Goal: Task Accomplishment & Management: Use online tool/utility

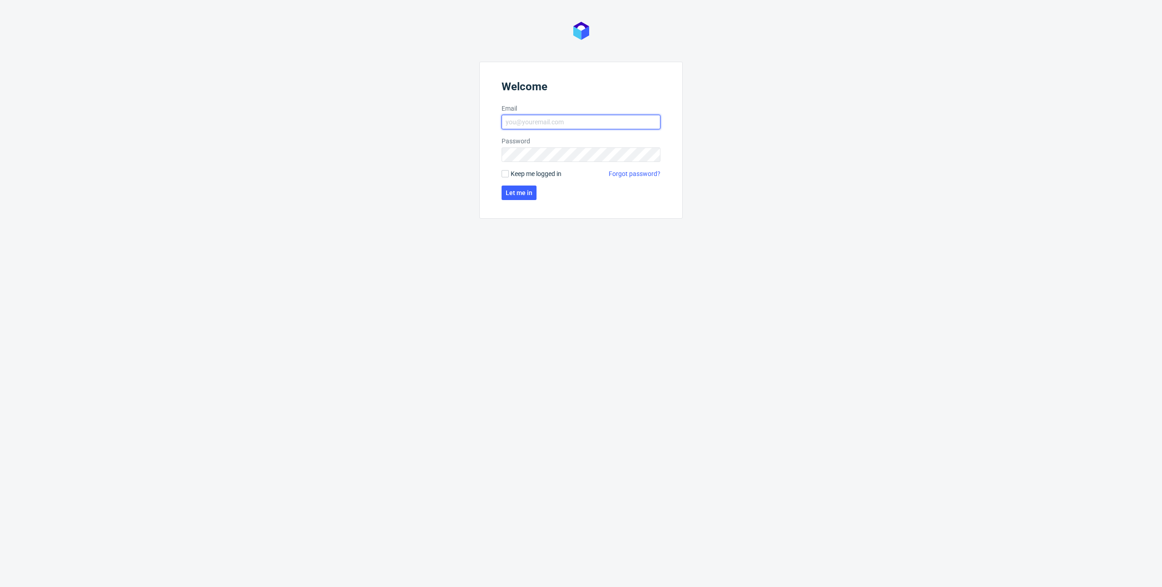
click at [569, 129] on input "Email" at bounding box center [581, 122] width 159 height 15
type input "[PERSON_NAME][EMAIL_ADDRESS][DOMAIN_NAME]"
click at [526, 190] on span "Let me in" at bounding box center [519, 193] width 27 height 6
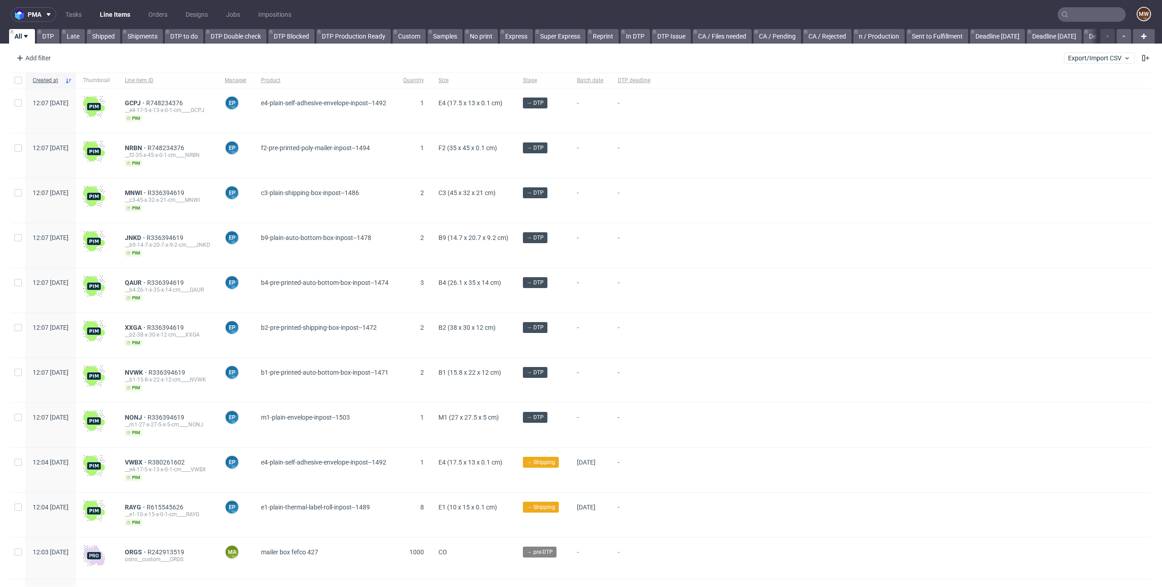
click at [376, 62] on div "Add filter Hide filters Clear all Export/Import CSV" at bounding box center [581, 58] width 1162 height 22
click at [49, 14] on use at bounding box center [49, 14] width 4 height 3
click at [60, 78] on span "SMA" at bounding box center [78, 77] width 92 height 7
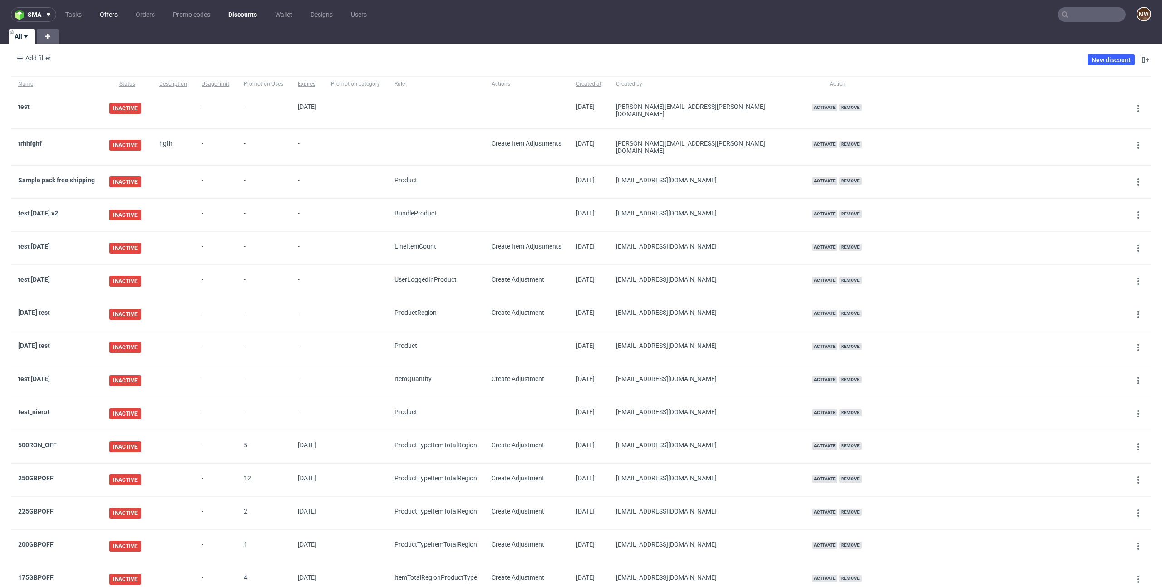
click at [106, 15] on link "Offers" at bounding box center [108, 14] width 29 height 15
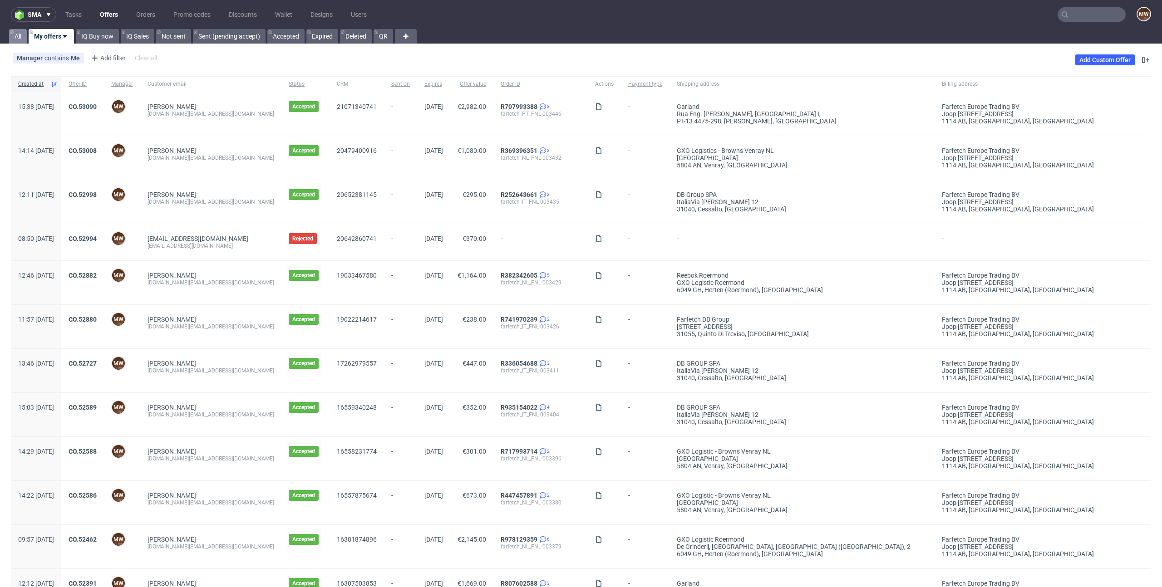
click at [22, 37] on link "All" at bounding box center [18, 36] width 18 height 15
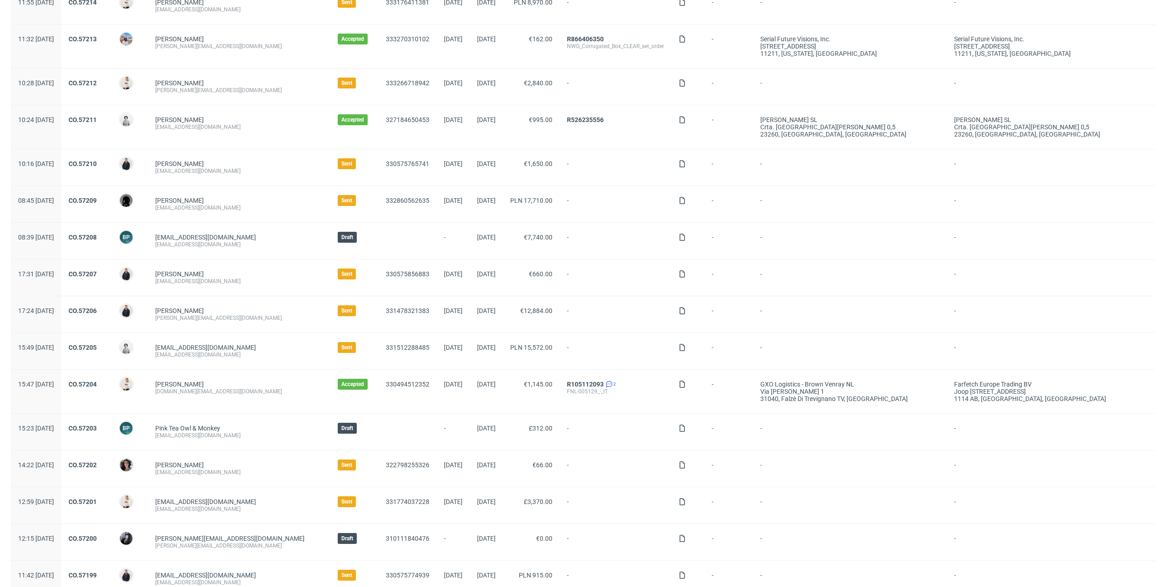
scroll to position [688, 0]
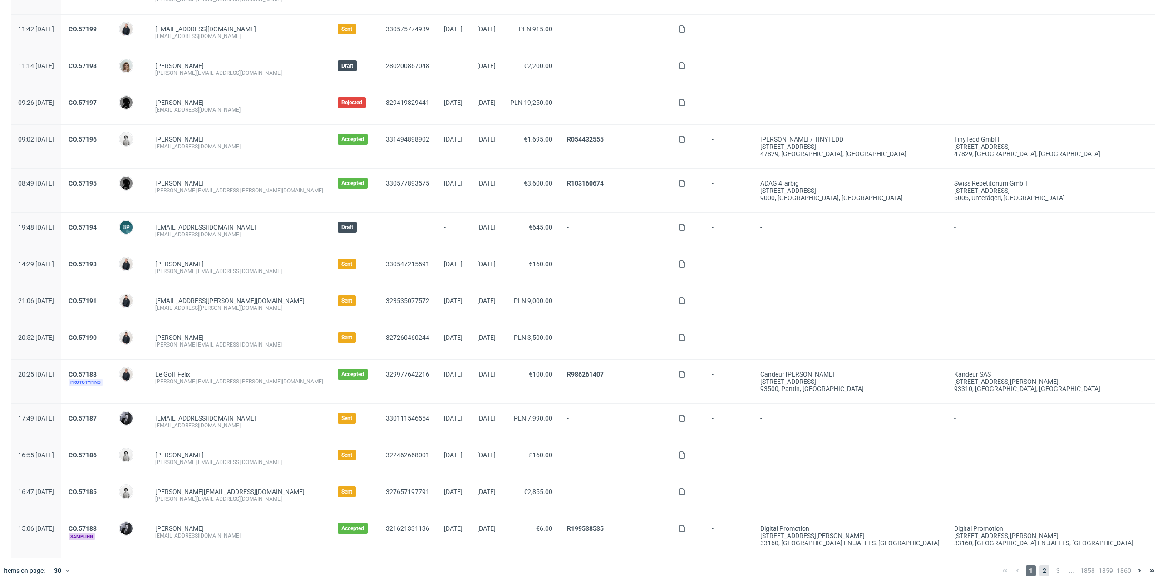
click at [1039, 572] on span "2" at bounding box center [1044, 571] width 10 height 11
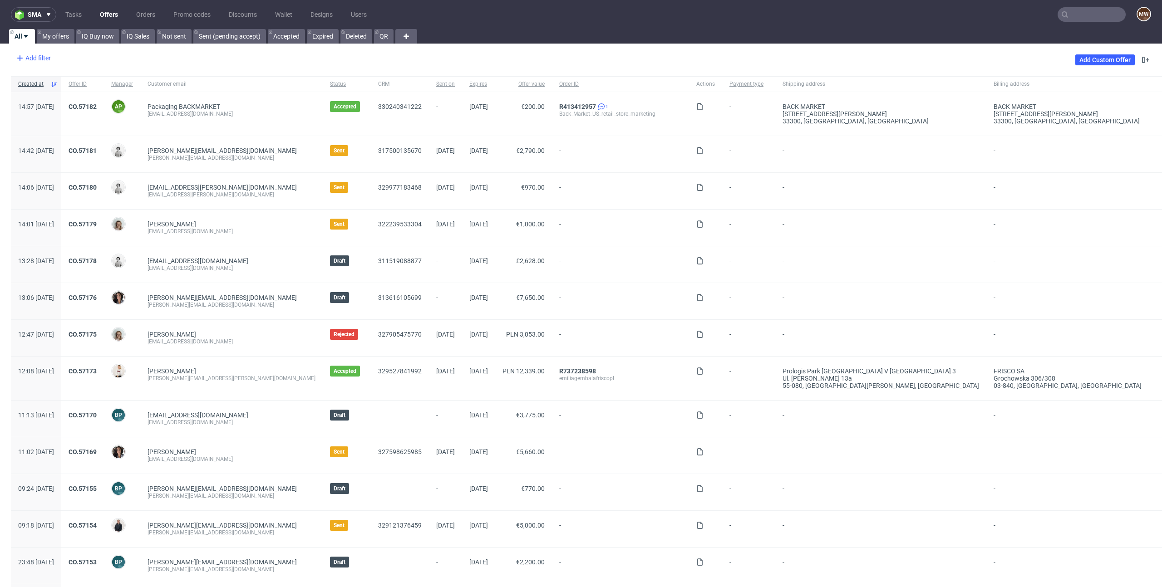
click at [36, 60] on div "Add filter" at bounding box center [33, 58] width 40 height 15
click at [52, 197] on div "Manager" at bounding box center [70, 195] width 109 height 13
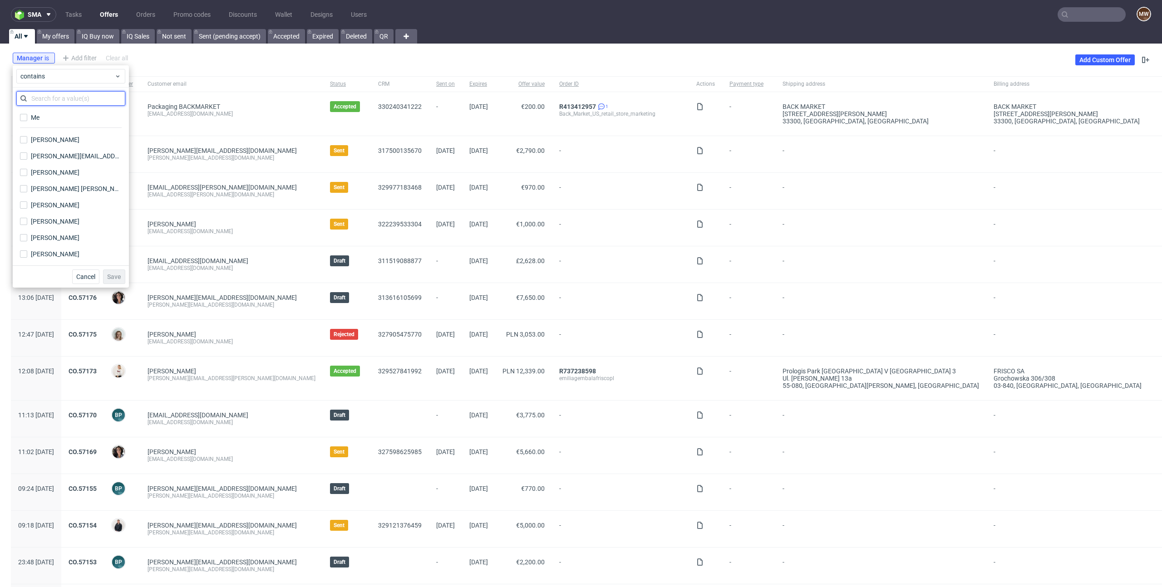
click at [42, 101] on input "text" at bounding box center [70, 98] width 109 height 15
type input "mari"
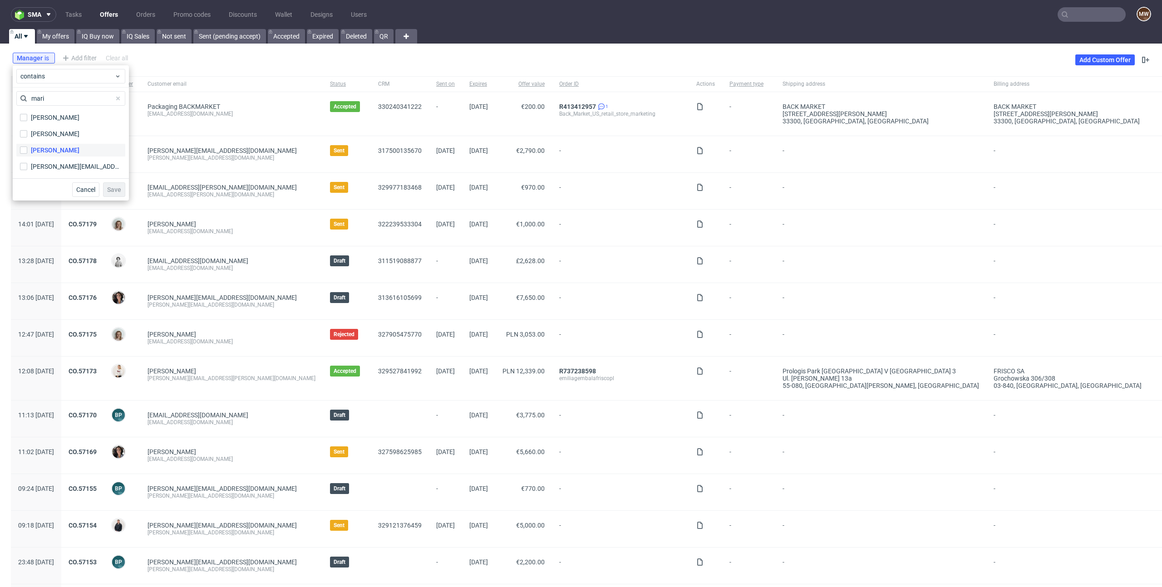
click at [33, 146] on div "[PERSON_NAME]" at bounding box center [55, 150] width 49 height 9
click at [27, 147] on input "[PERSON_NAME]" at bounding box center [23, 150] width 7 height 7
checkbox input "true"
click at [116, 192] on span "Save" at bounding box center [114, 190] width 14 height 6
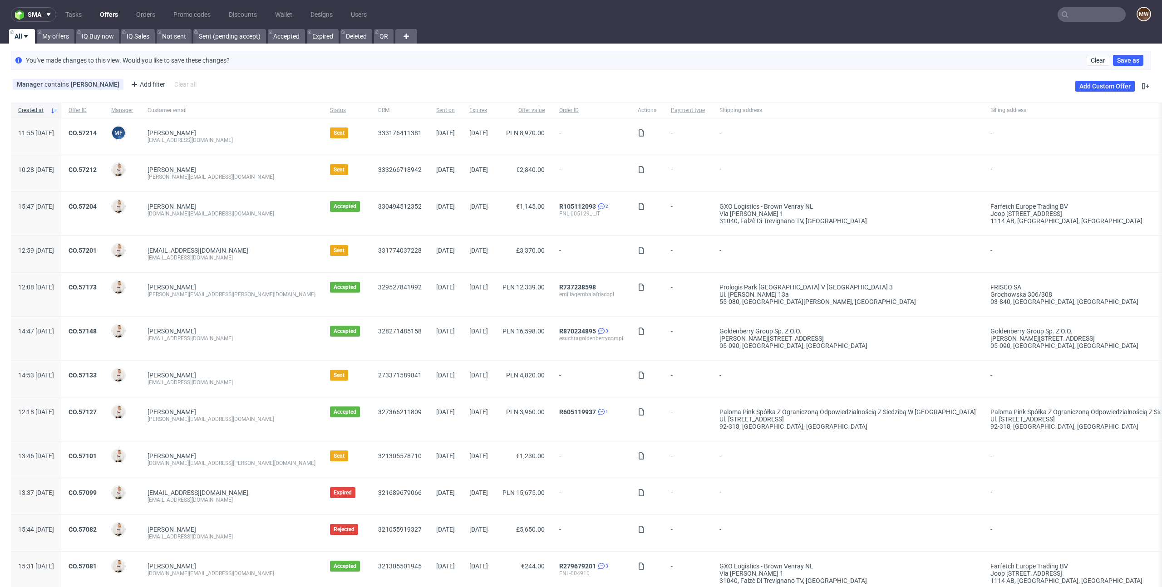
scroll to position [12, 0]
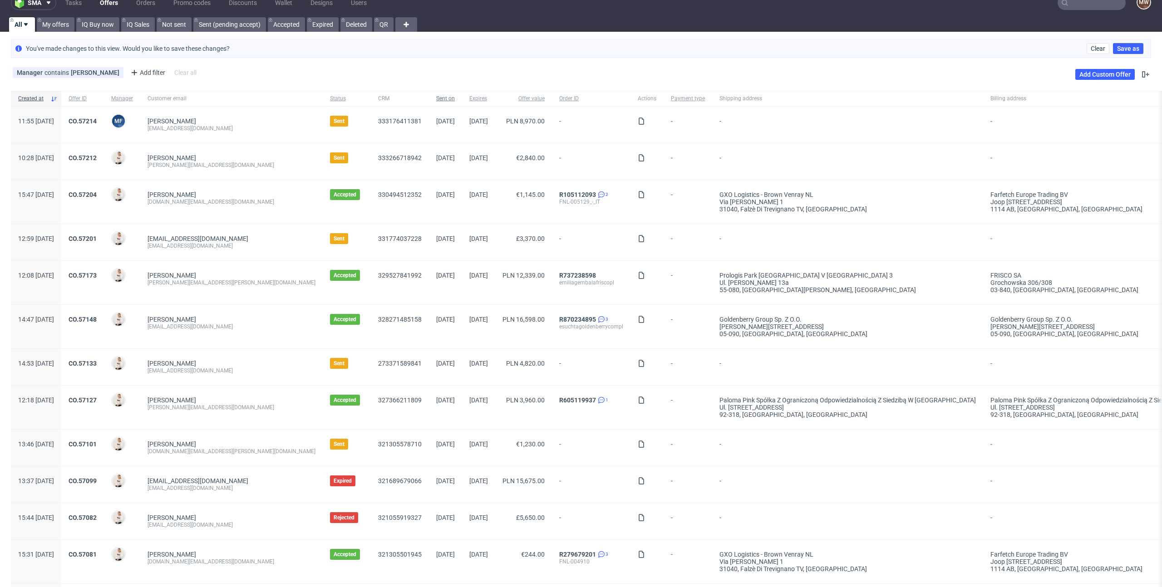
click at [436, 96] on span "Sent on" at bounding box center [445, 99] width 19 height 8
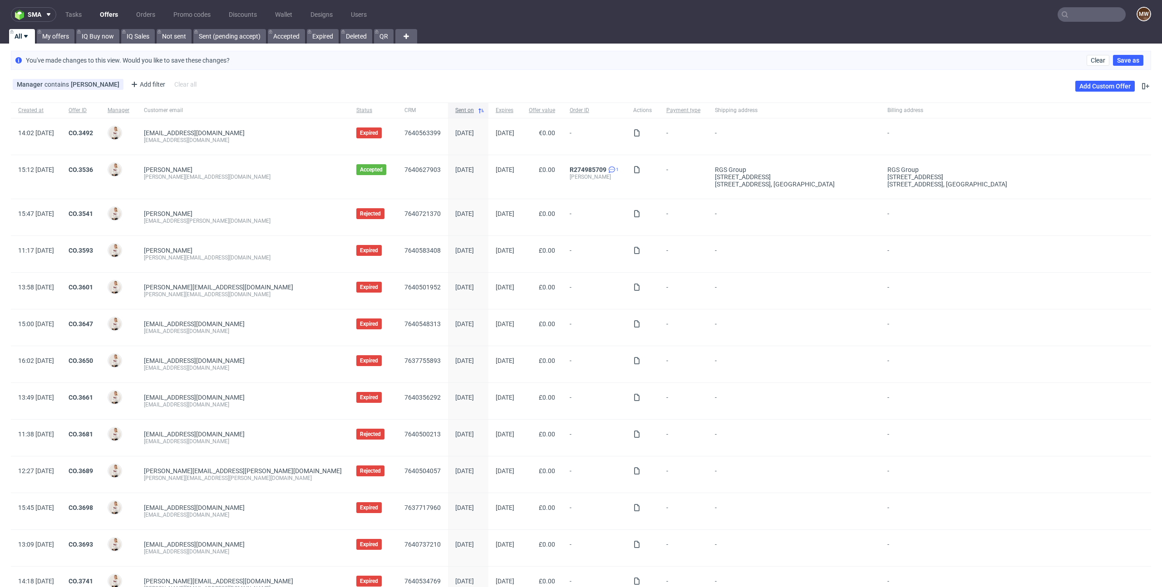
click at [455, 113] on span "Sent on" at bounding box center [464, 111] width 19 height 8
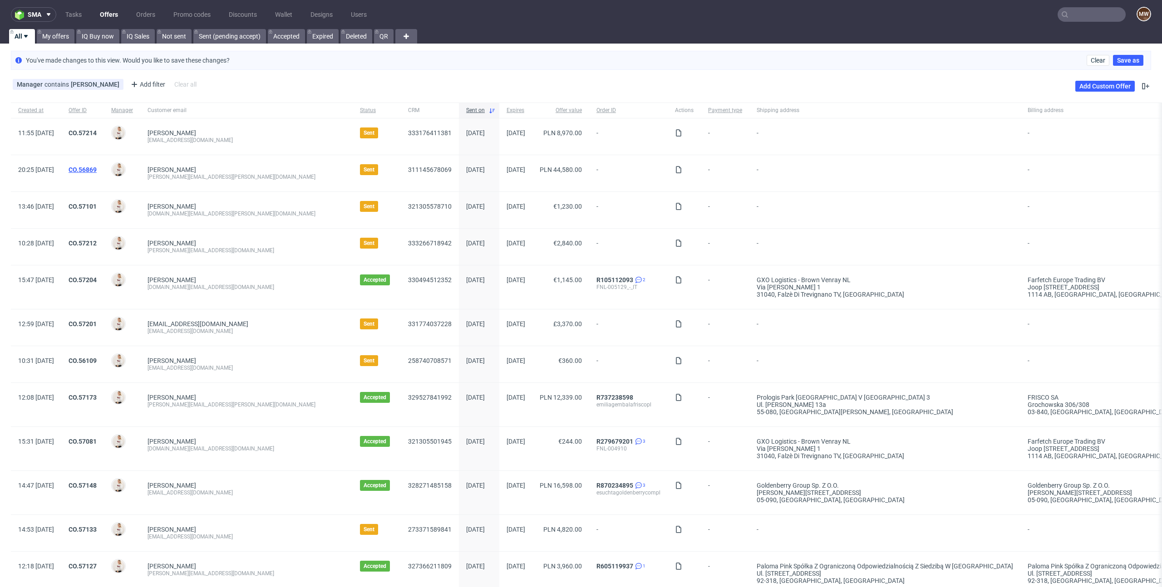
click at [97, 171] on link "CO.56869" at bounding box center [83, 169] width 28 height 7
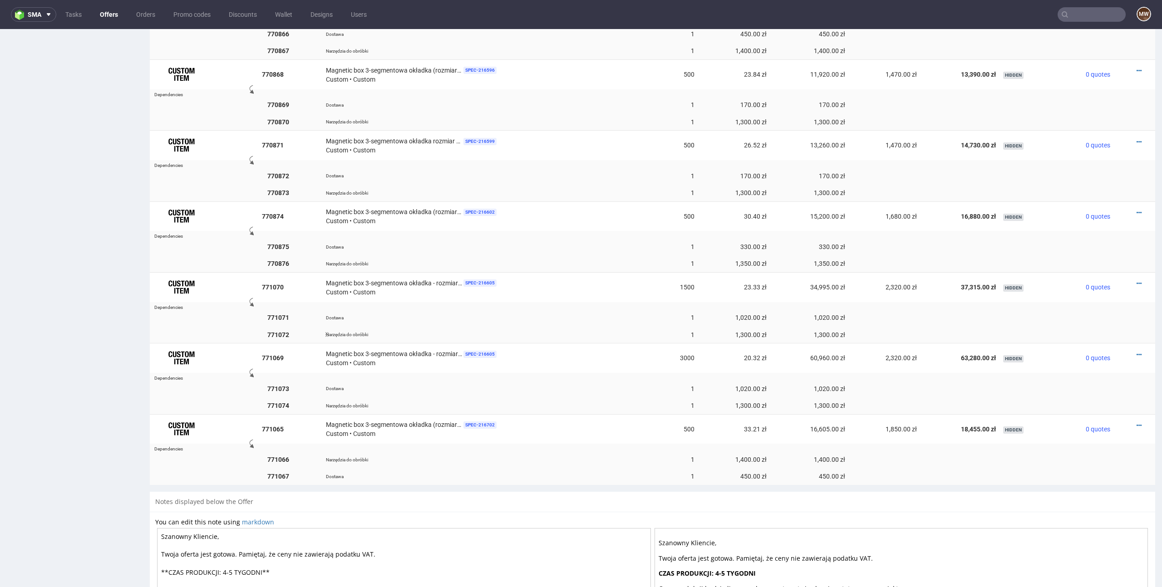
scroll to position [363, 0]
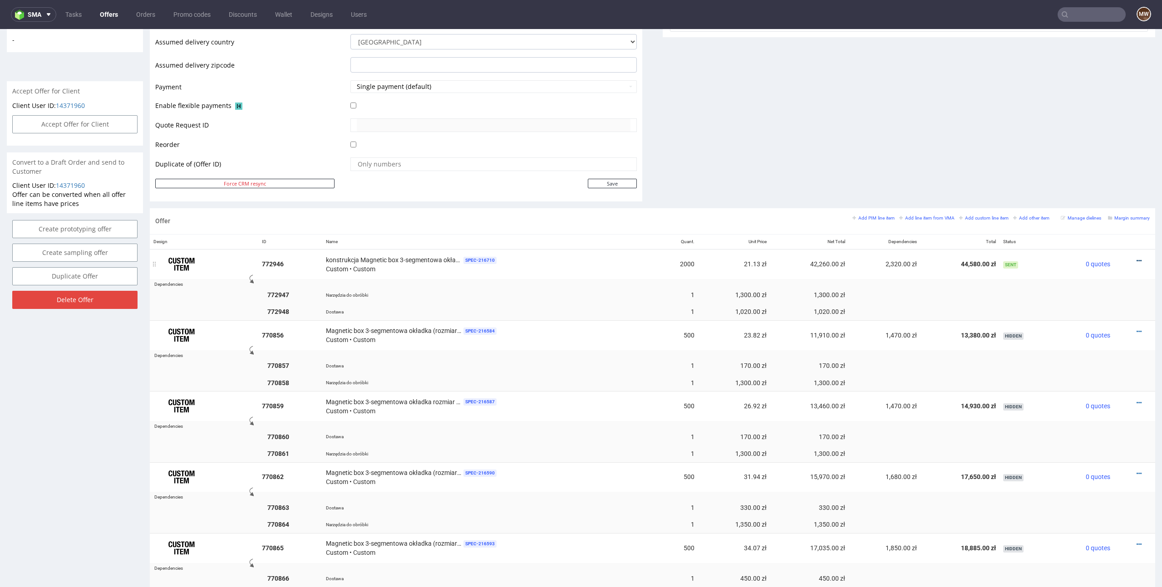
click at [1137, 261] on icon at bounding box center [1139, 261] width 5 height 6
click at [1076, 161] on span "Edit item price" at bounding box center [1097, 161] width 73 height 9
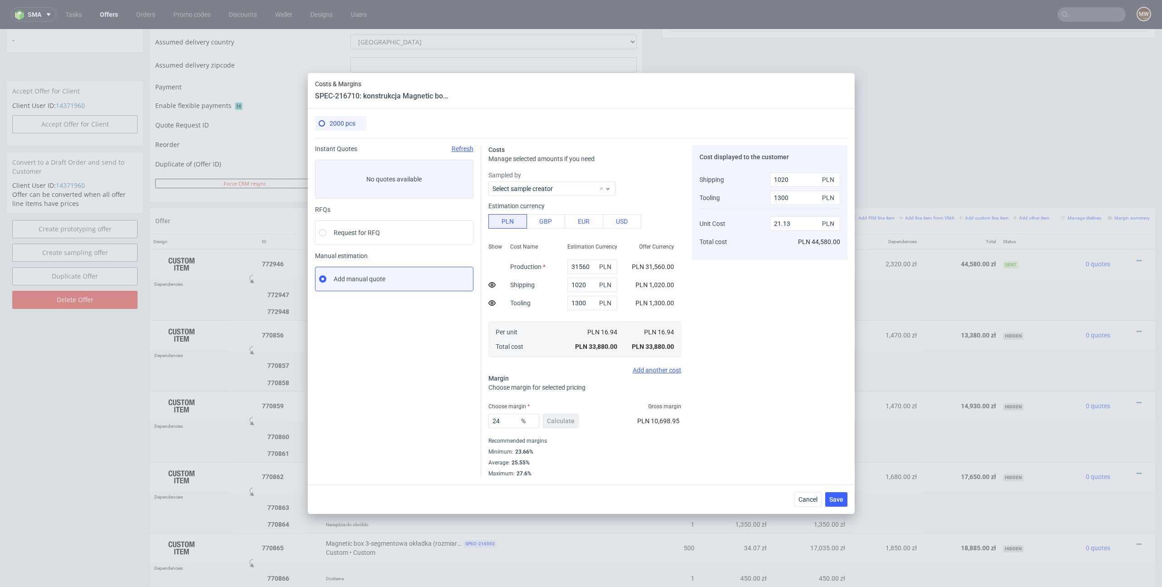
click at [776, 399] on div "Cost displayed to the customer Shipping Tooling Unit Cost Total cost 1020 PLN 1…" at bounding box center [769, 311] width 155 height 332
